Goal: Obtain resource: Download file/media

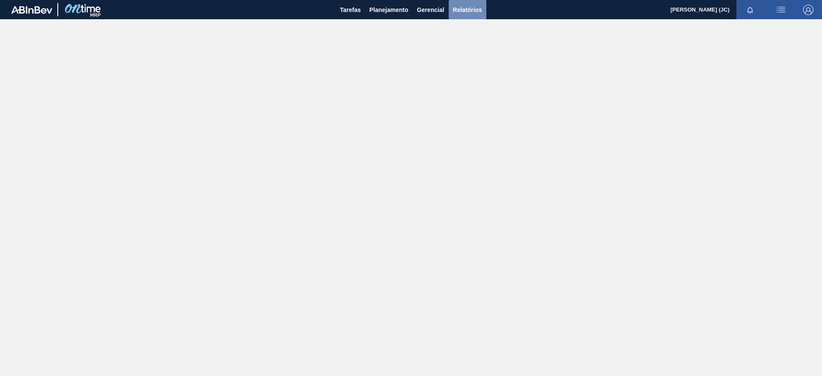
click at [458, 5] on span "Relatórios" at bounding box center [467, 10] width 29 height 10
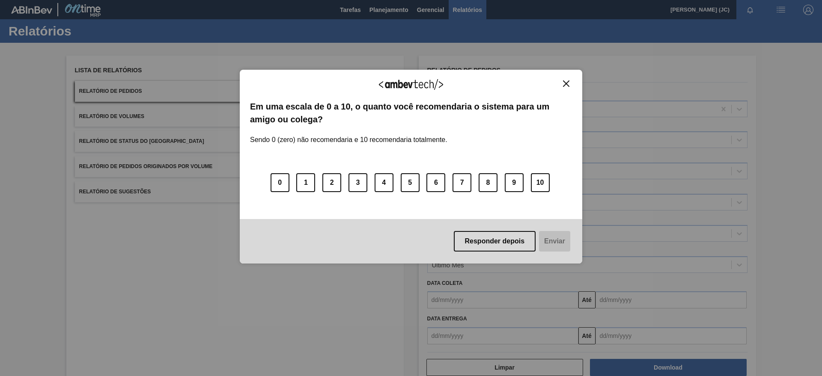
drag, startPoint x: 563, startPoint y: 86, endPoint x: 547, endPoint y: 87, distance: 15.9
click at [563, 85] on img "Close" at bounding box center [566, 83] width 6 height 6
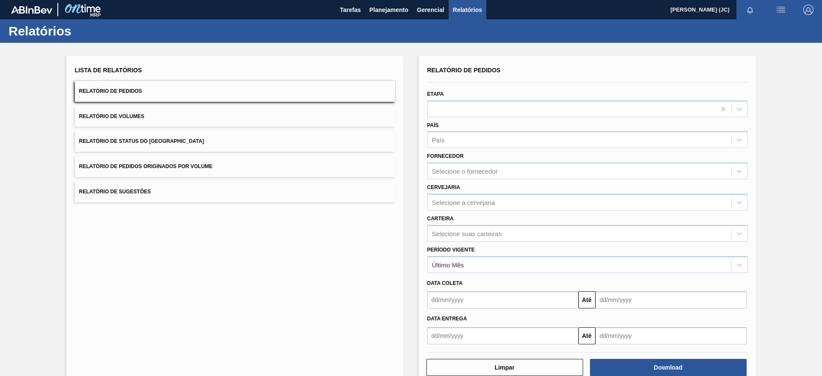
scroll to position [20, 0]
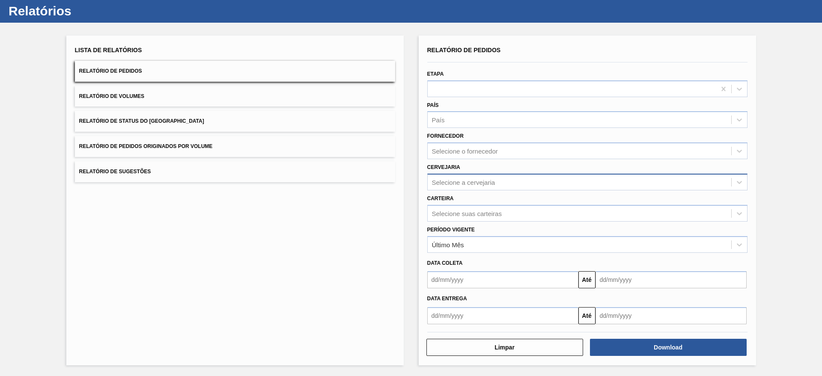
click at [521, 186] on div "Selecione a cervejaria" at bounding box center [579, 182] width 303 height 12
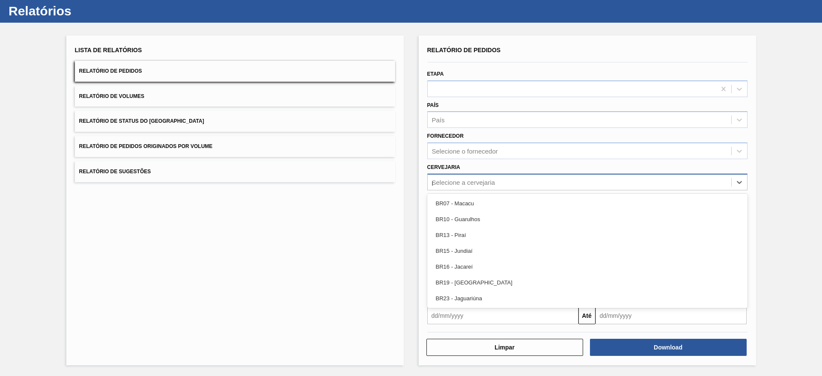
type input "pi"
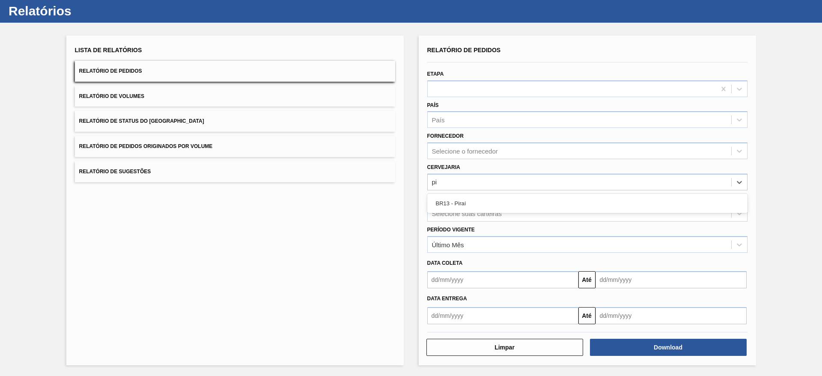
click at [520, 205] on div "BR13 - Piraí" at bounding box center [587, 204] width 320 height 16
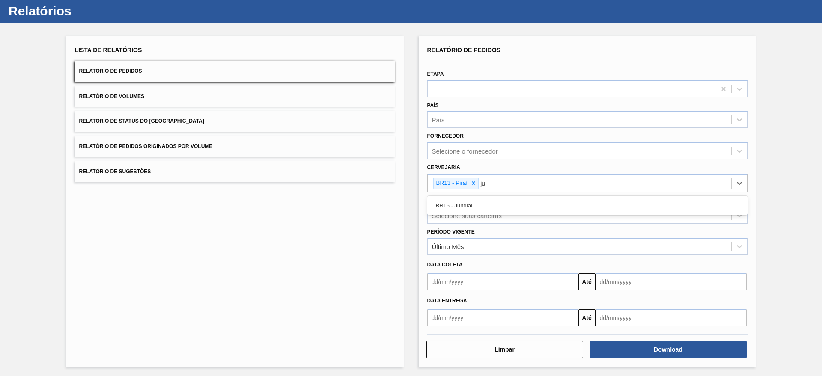
type input "jun"
click at [520, 205] on div "BR15 - Jundiaí" at bounding box center [587, 206] width 320 height 16
click at [490, 283] on input "text" at bounding box center [502, 282] width 151 height 17
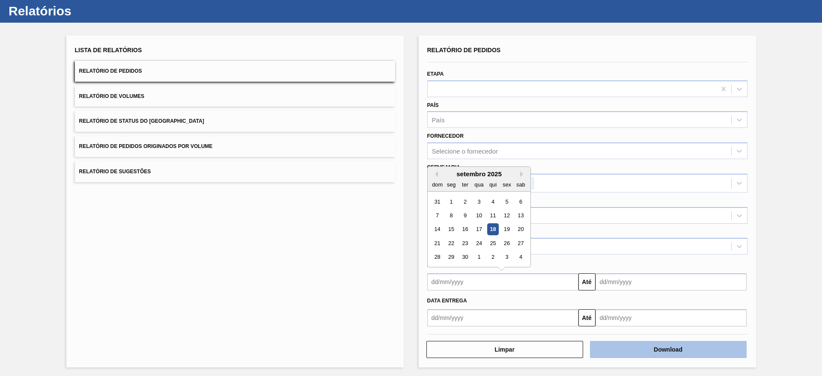
click at [634, 349] on button "Download" at bounding box center [668, 349] width 157 height 17
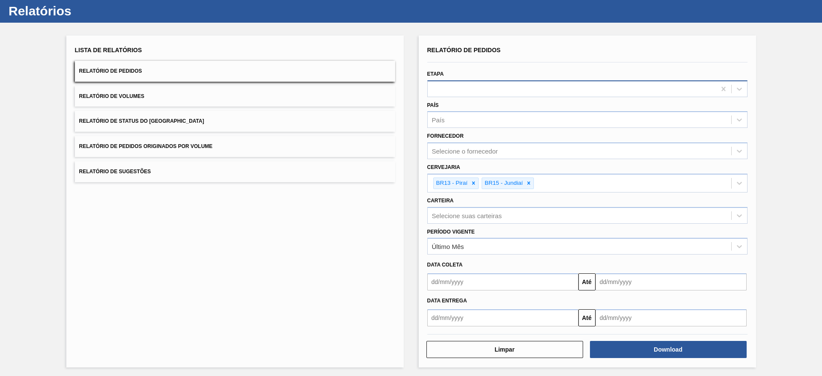
click at [440, 93] on div at bounding box center [572, 89] width 288 height 12
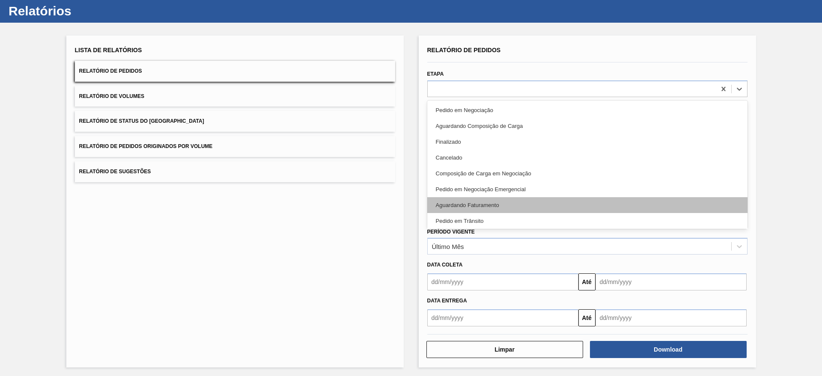
click at [501, 203] on div "Aguardando Faturamento" at bounding box center [587, 205] width 320 height 16
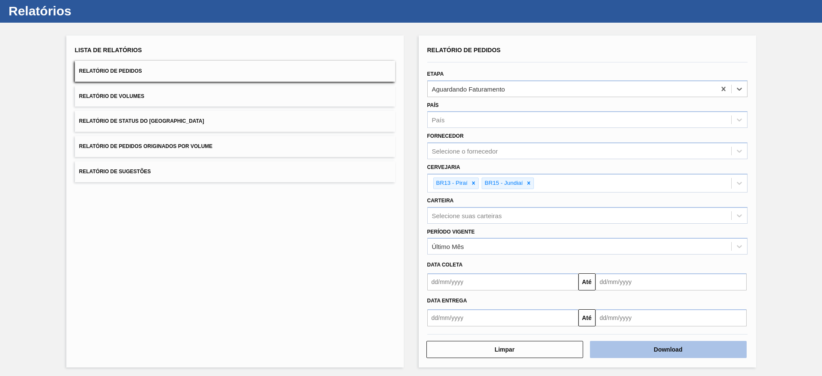
click at [656, 354] on button "Download" at bounding box center [668, 349] width 157 height 17
